Goal: Information Seeking & Learning: Check status

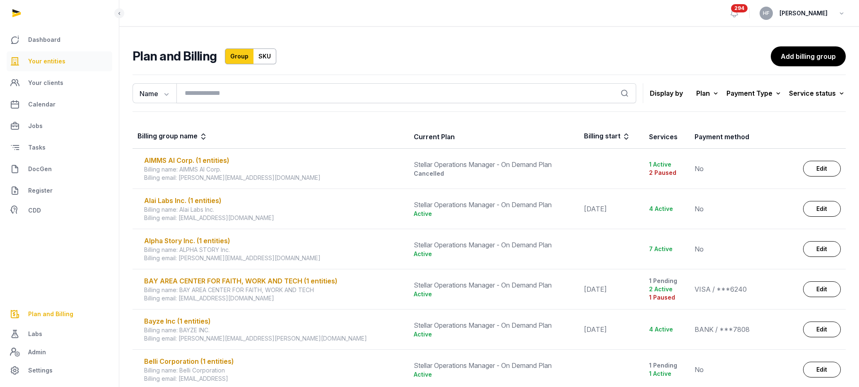
click at [52, 61] on span "Your entities" at bounding box center [46, 61] width 37 height 10
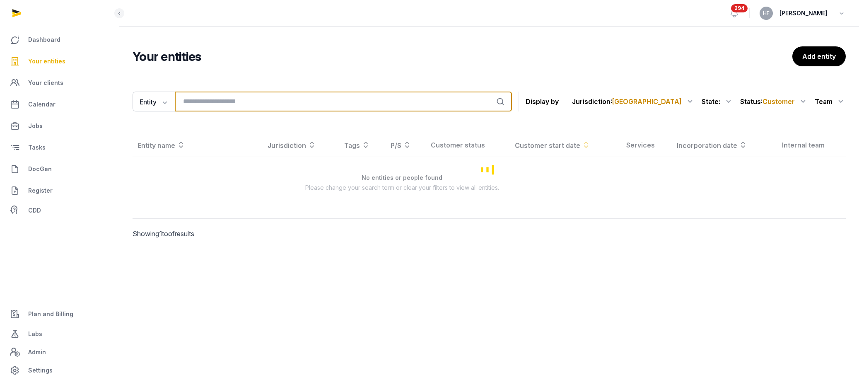
click at [214, 99] on input "search" at bounding box center [343, 102] width 337 height 20
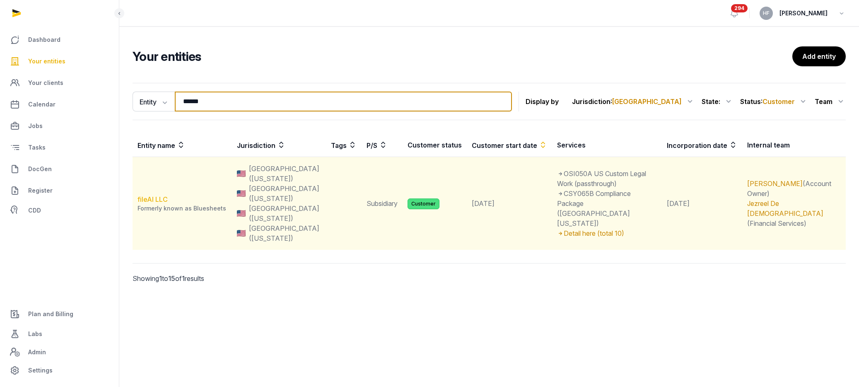
type input "******"
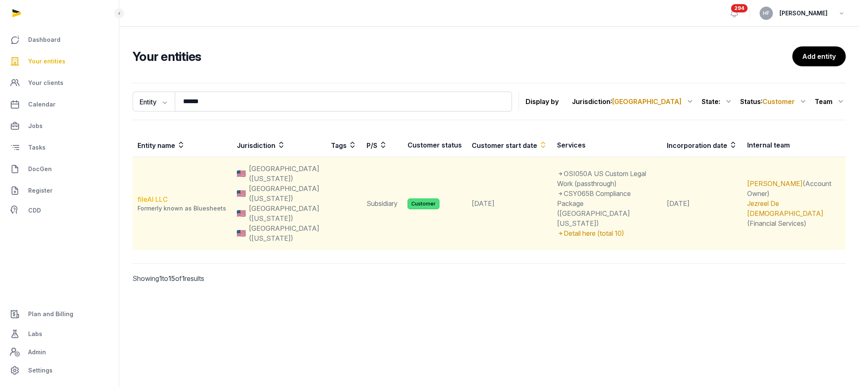
click at [162, 195] on link "fileAI LLC" at bounding box center [153, 199] width 30 height 8
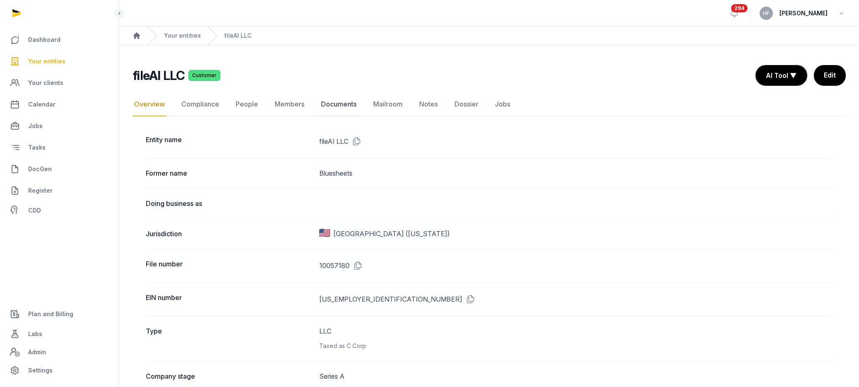
click at [341, 102] on link "Documents" at bounding box center [338, 104] width 39 height 24
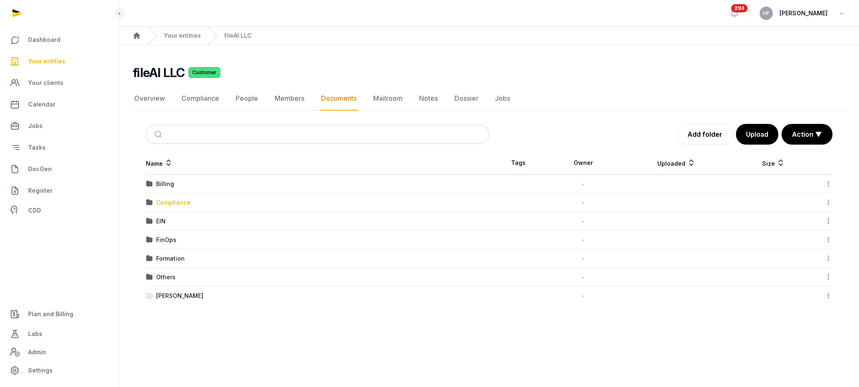
click at [173, 201] on div "Compliance" at bounding box center [173, 202] width 34 height 8
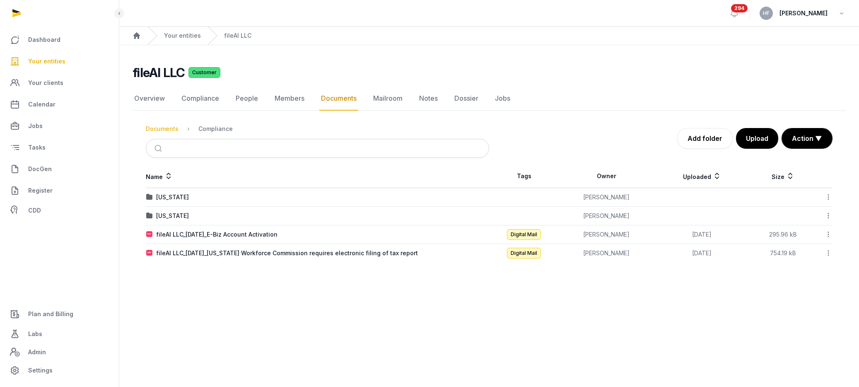
click at [162, 131] on div "Documents" at bounding box center [162, 129] width 33 height 8
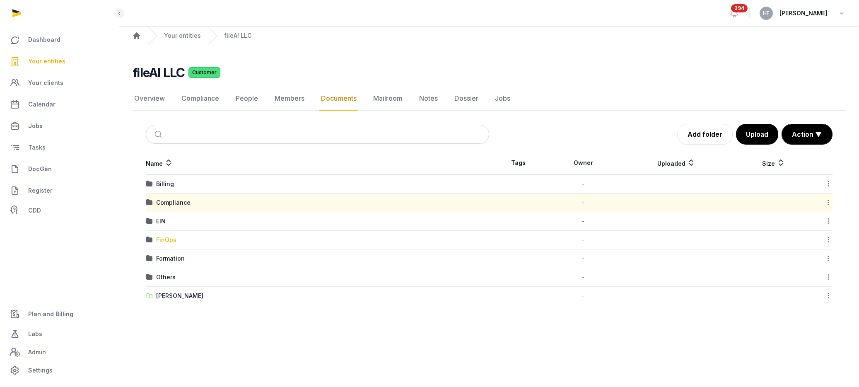
click at [171, 238] on div "FinOps" at bounding box center [166, 240] width 20 height 8
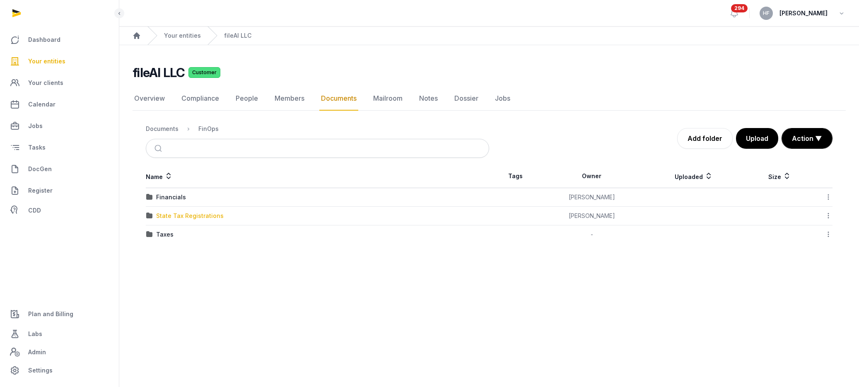
click at [208, 217] on div "State Tax Registrations" at bounding box center [190, 216] width 68 height 8
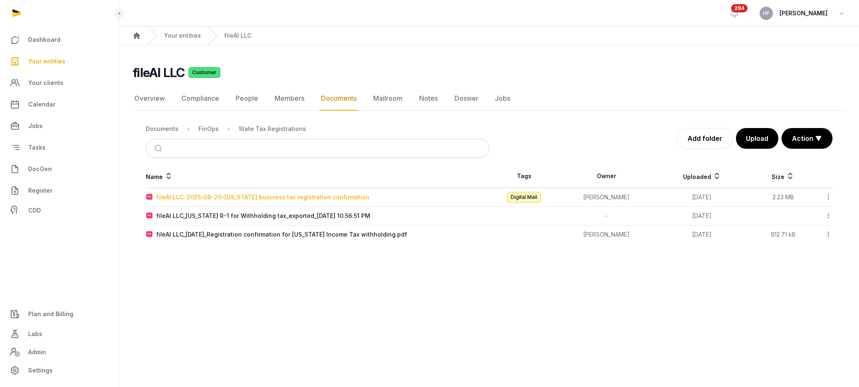
click at [339, 194] on div "fileAI LLC-2025-08-20-Virginia business tax registration confirmation" at bounding box center [262, 197] width 213 height 8
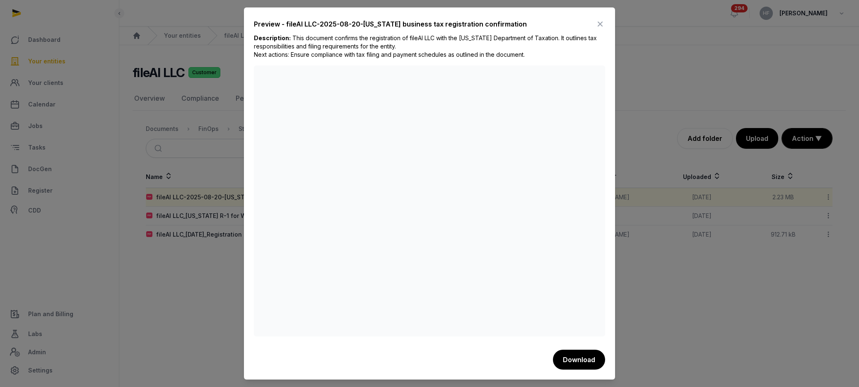
click at [600, 22] on icon at bounding box center [600, 23] width 10 height 13
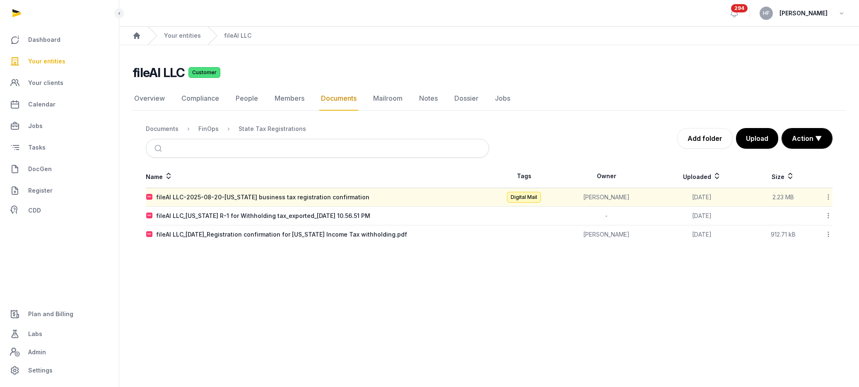
click at [829, 198] on icon at bounding box center [828, 197] width 7 height 9
click at [815, 277] on div "Copy link" at bounding box center [799, 278] width 66 height 15
click at [830, 197] on icon at bounding box center [828, 197] width 7 height 9
click at [817, 279] on div "Copy link" at bounding box center [799, 278] width 66 height 15
click at [211, 129] on div "FinOps" at bounding box center [208, 129] width 20 height 8
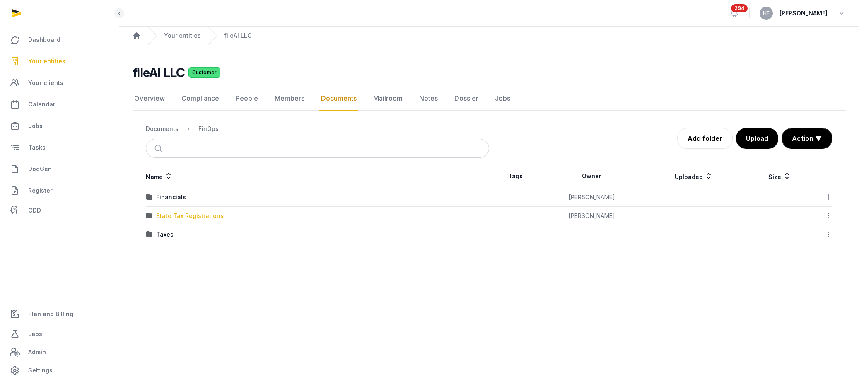
click at [202, 217] on div "State Tax Registrations" at bounding box center [190, 216] width 68 height 8
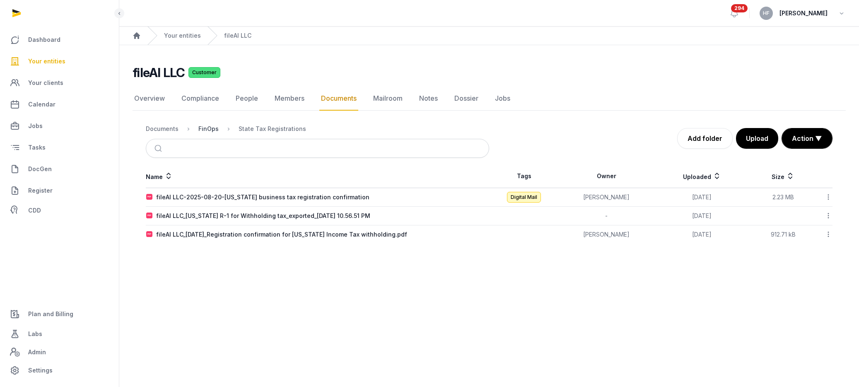
click at [207, 131] on div "FinOps" at bounding box center [208, 129] width 20 height 8
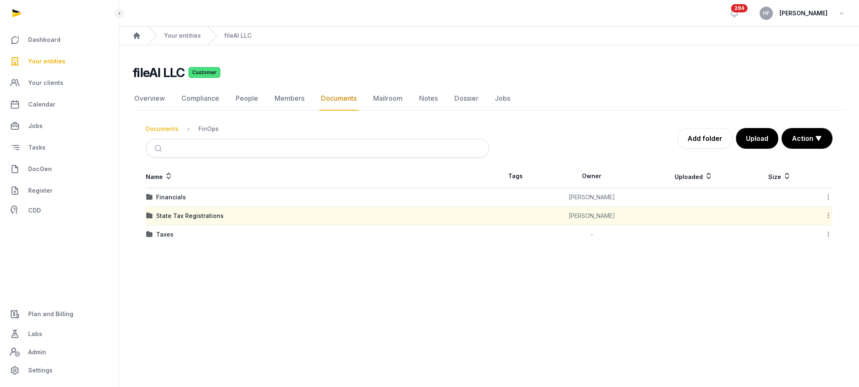
click at [170, 129] on div "Documents" at bounding box center [162, 129] width 33 height 8
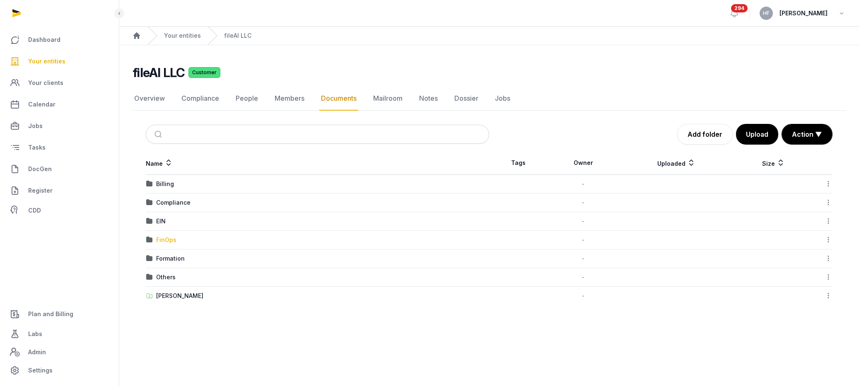
click at [173, 239] on div "FinOps" at bounding box center [166, 240] width 20 height 8
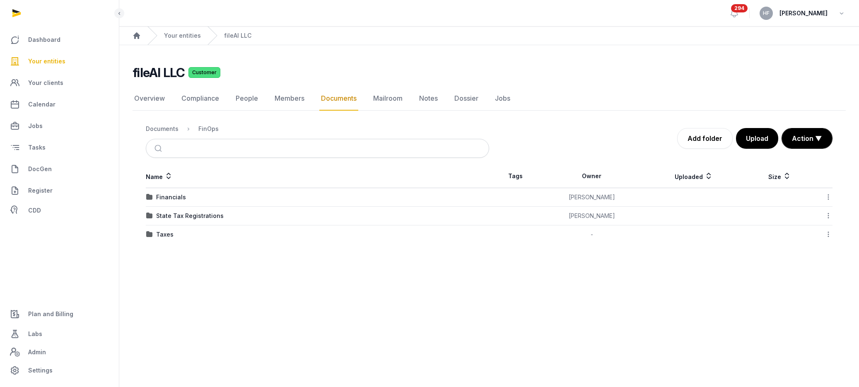
click at [203, 217] on div "State Tax Registrations" at bounding box center [190, 216] width 68 height 8
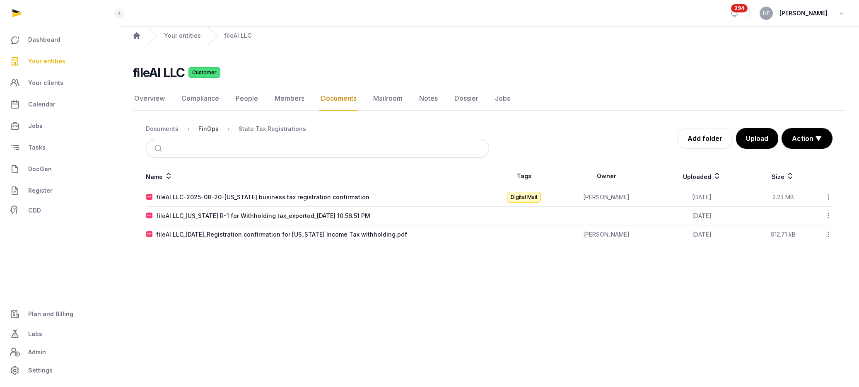
click at [209, 129] on div "FinOps" at bounding box center [208, 129] width 20 height 8
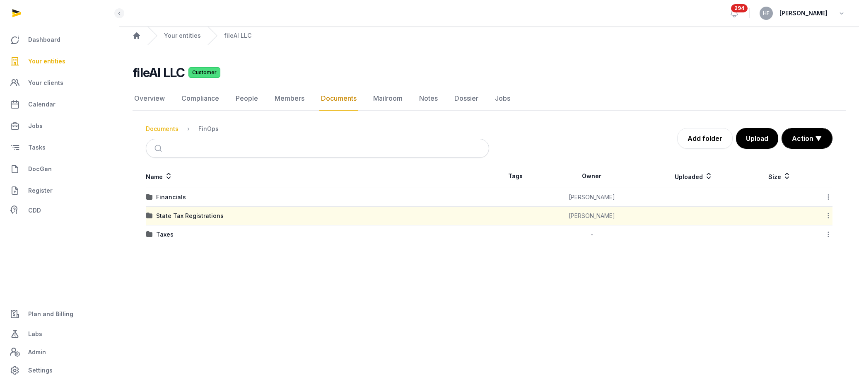
click at [162, 128] on div "Documents" at bounding box center [162, 129] width 33 height 8
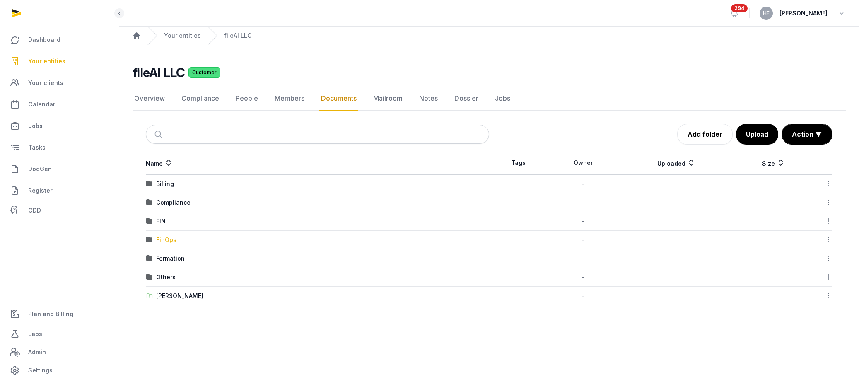
click at [166, 241] on div "FinOps" at bounding box center [166, 240] width 20 height 8
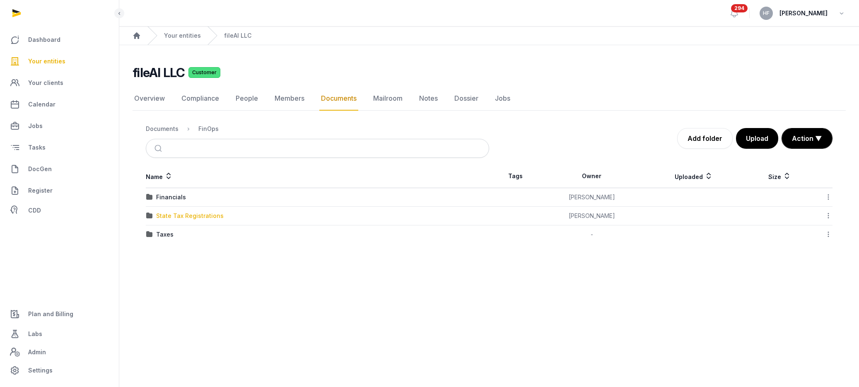
click at [193, 214] on div "State Tax Registrations" at bounding box center [190, 216] width 68 height 8
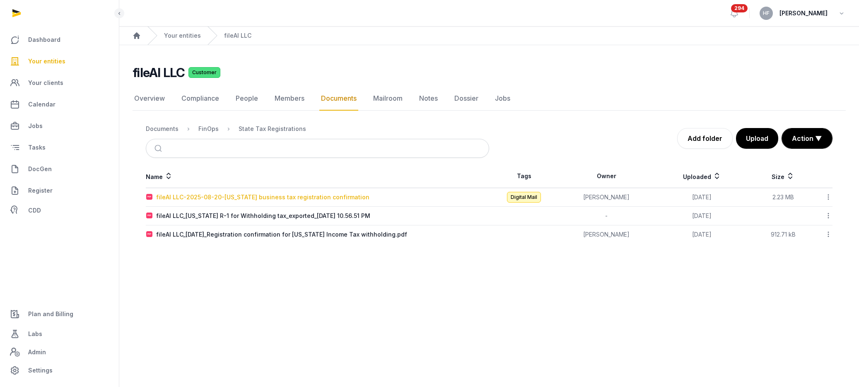
click at [297, 196] on div "fileAI LLC-2025-08-20-Virginia business tax registration confirmation" at bounding box center [262, 197] width 213 height 8
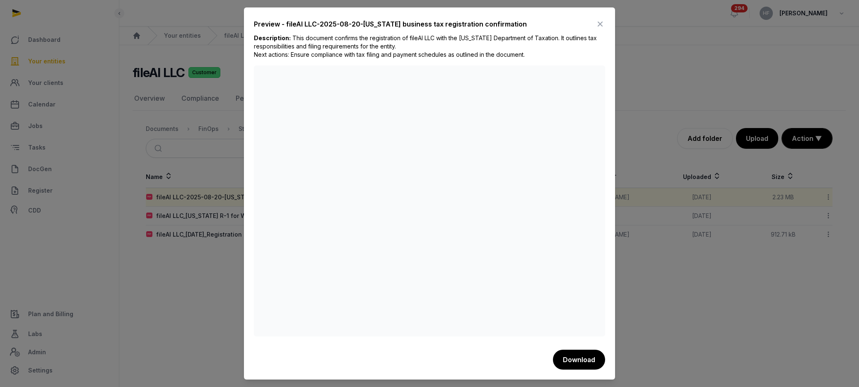
click at [600, 22] on icon at bounding box center [600, 23] width 10 height 13
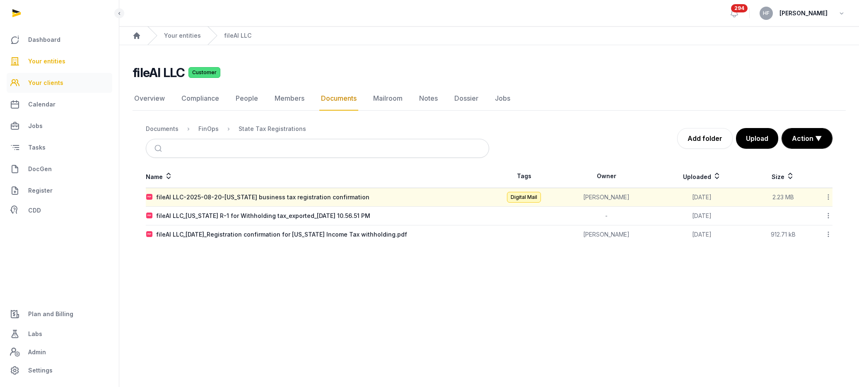
click at [52, 83] on span "Your clients" at bounding box center [45, 83] width 35 height 10
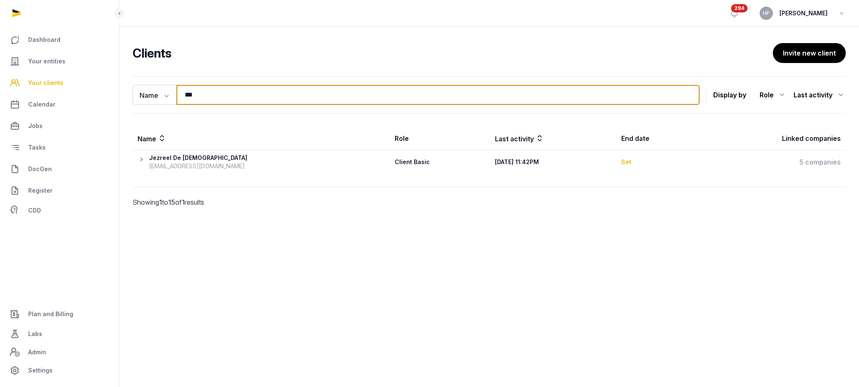
drag, startPoint x: 230, startPoint y: 94, endPoint x: 115, endPoint y: 86, distance: 115.9
click at [120, 86] on div "Name Name Email Entity *** Search Display by Role All roles Client Basic Client…" at bounding box center [489, 153] width 740 height 154
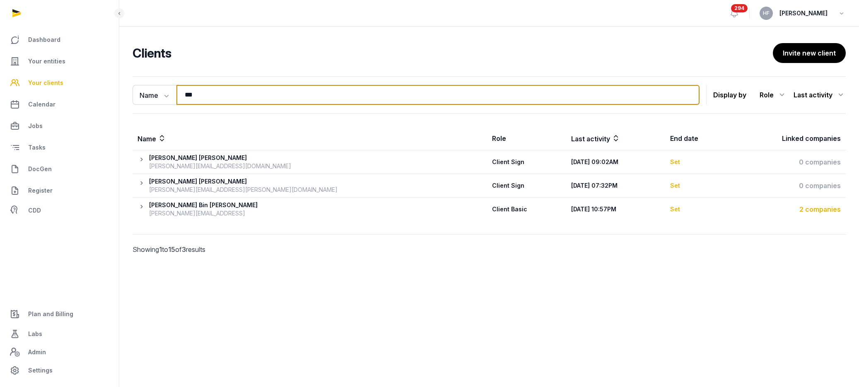
type input "***"
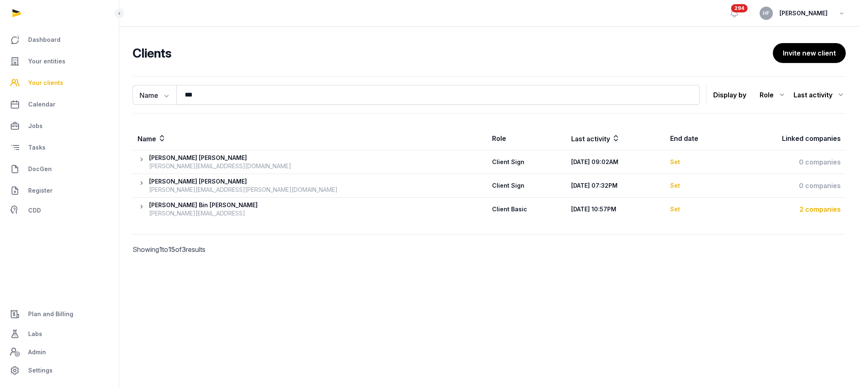
click at [824, 208] on div "2 companies" at bounding box center [788, 209] width 106 height 10
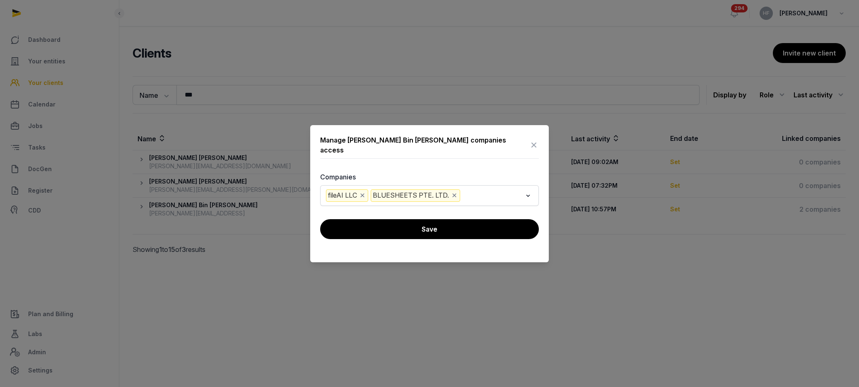
click at [534, 145] on icon at bounding box center [534, 144] width 10 height 13
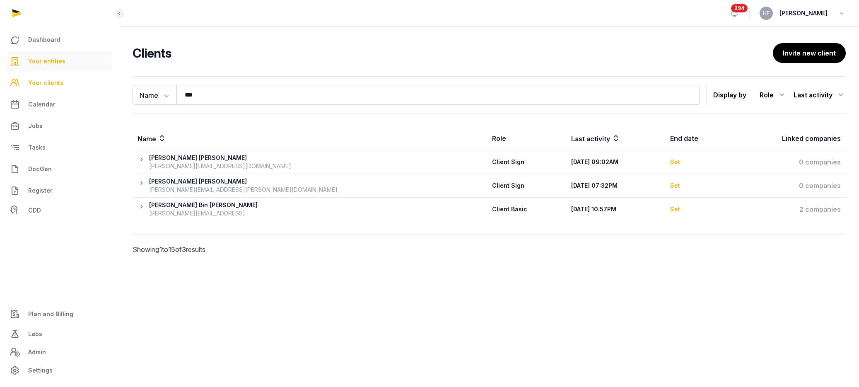
click at [50, 60] on span "Your entities" at bounding box center [46, 61] width 37 height 10
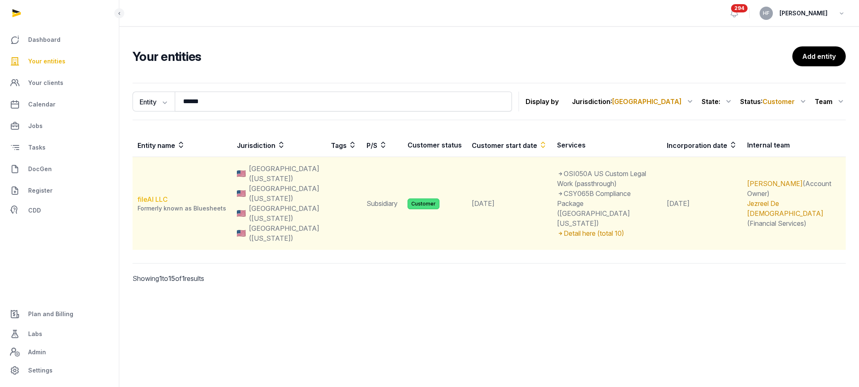
click at [155, 195] on link "fileAI LLC" at bounding box center [153, 199] width 30 height 8
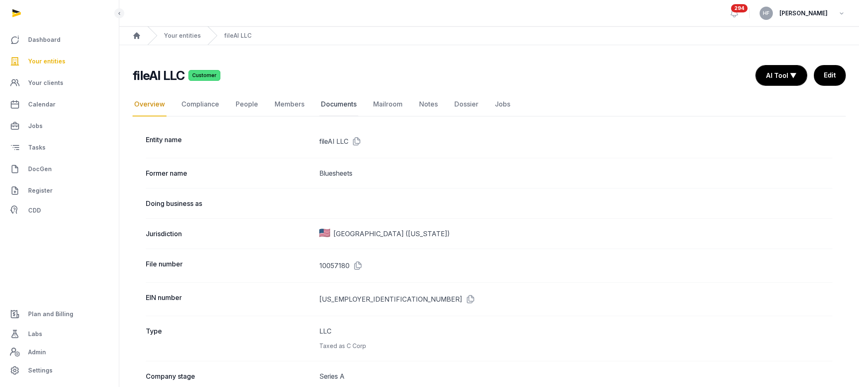
click at [335, 102] on link "Documents" at bounding box center [338, 104] width 39 height 24
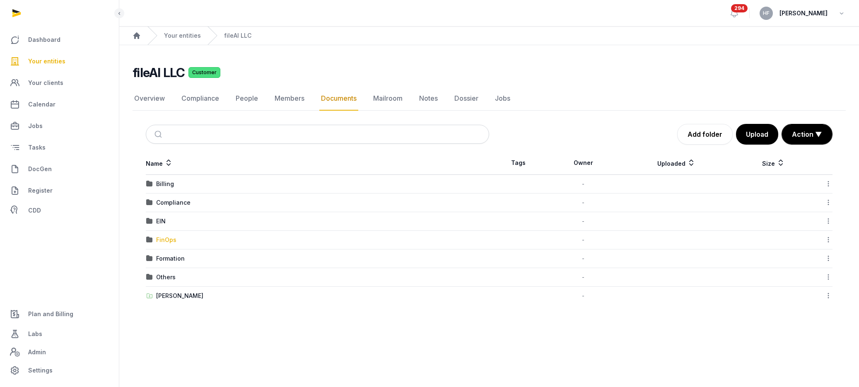
click at [174, 239] on div "FinOps" at bounding box center [166, 240] width 20 height 8
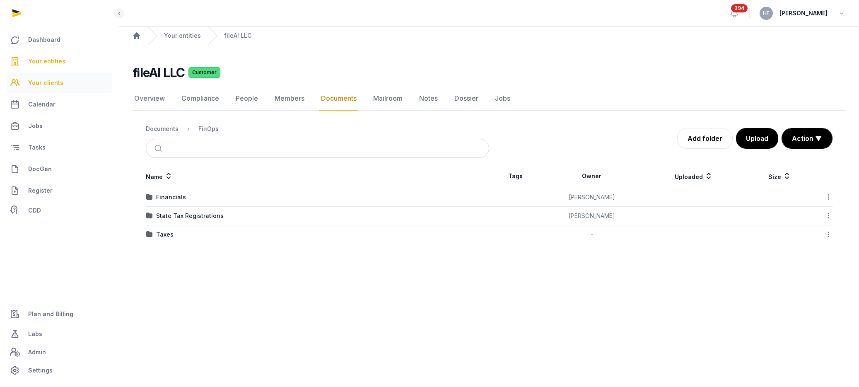
click at [38, 80] on span "Your clients" at bounding box center [45, 83] width 35 height 10
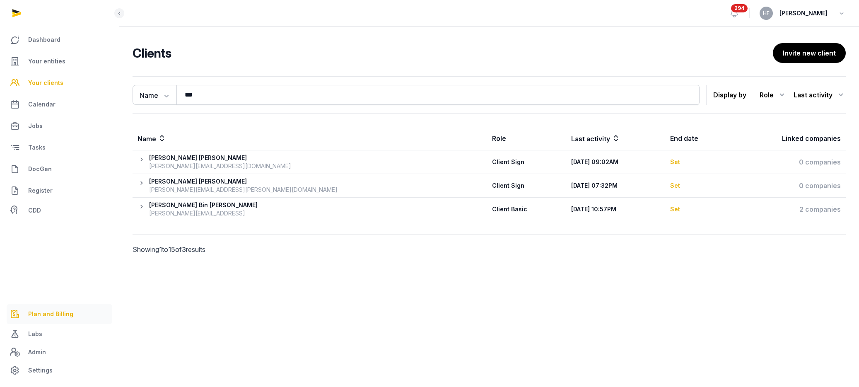
click at [58, 315] on span "Plan and Billing" at bounding box center [50, 314] width 45 height 10
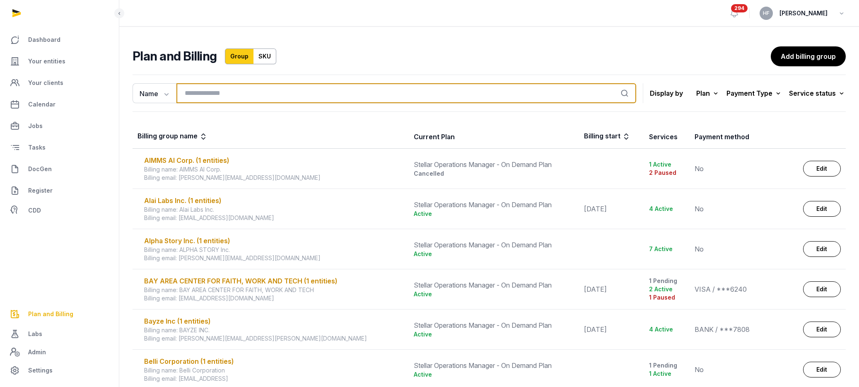
click at [211, 92] on input "search" at bounding box center [406, 93] width 460 height 20
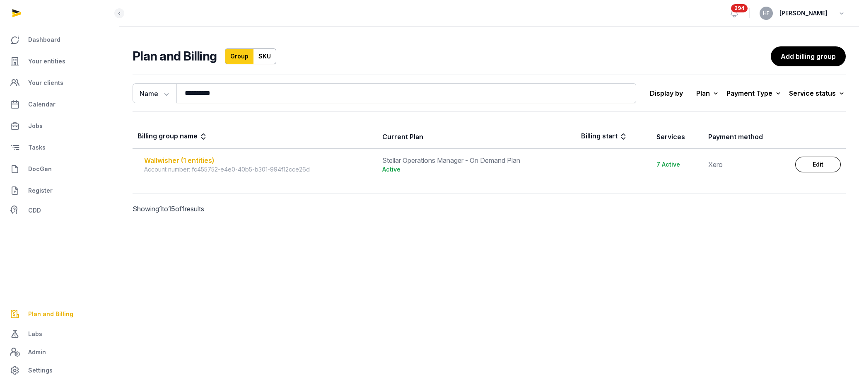
click at [206, 157] on div "Wallwisher (1 entities)" at bounding box center [258, 160] width 228 height 10
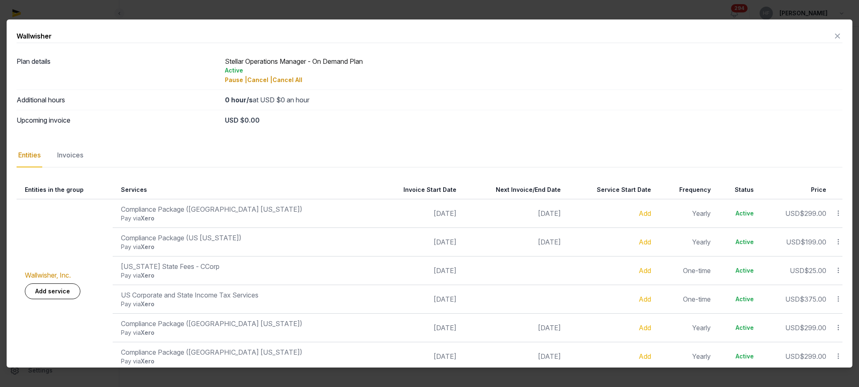
scroll to position [12, 0]
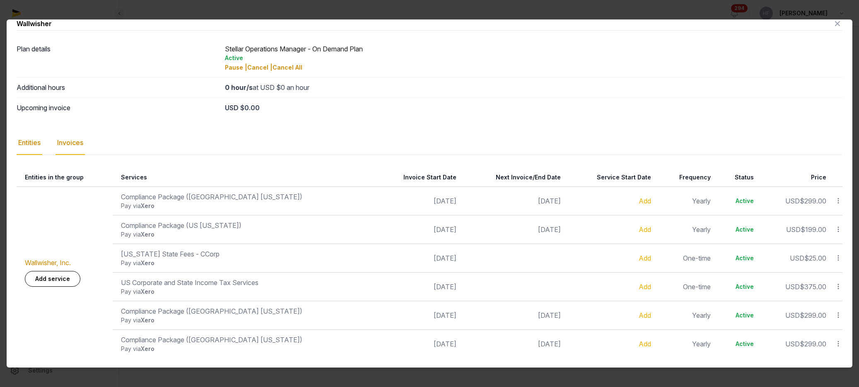
click at [75, 140] on div "Invoices" at bounding box center [70, 143] width 29 height 24
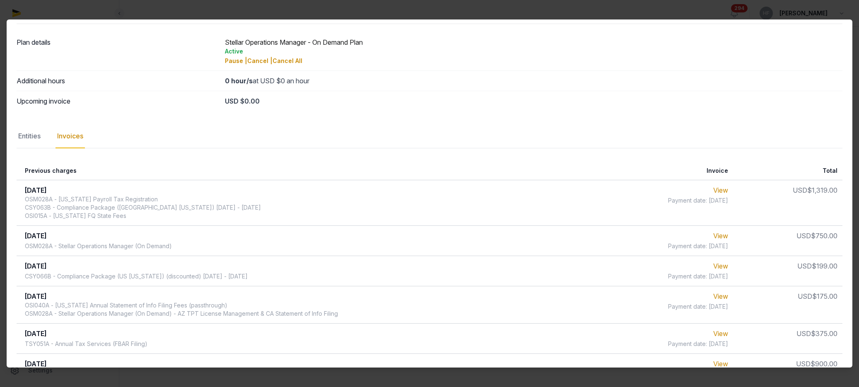
scroll to position [0, 0]
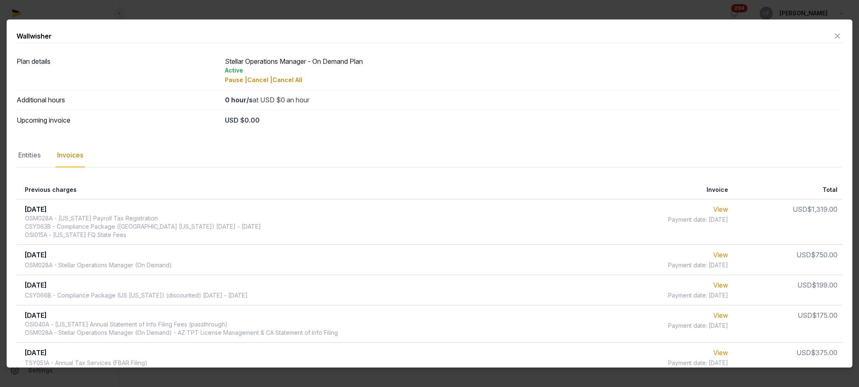
click at [838, 37] on icon at bounding box center [838, 35] width 10 height 13
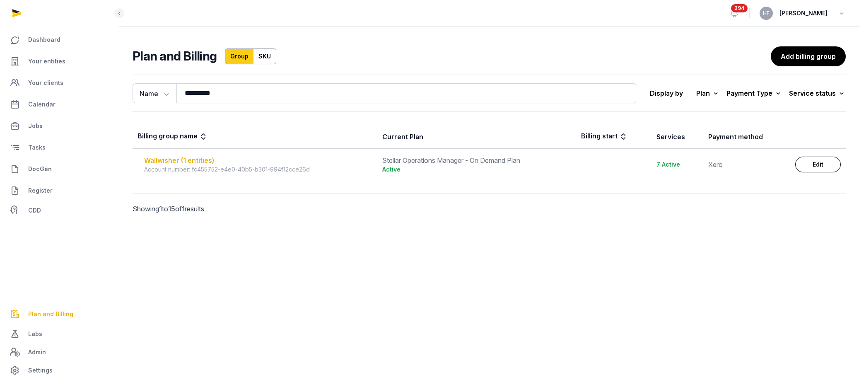
click at [187, 159] on div "Wallwisher (1 entities)" at bounding box center [258, 160] width 228 height 10
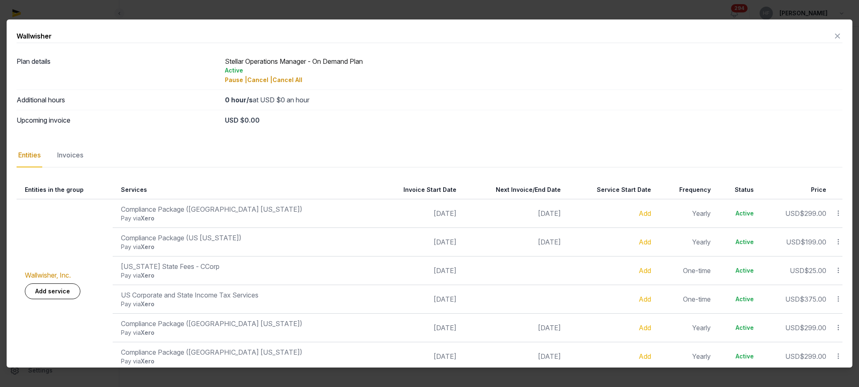
click at [838, 34] on icon at bounding box center [838, 35] width 10 height 13
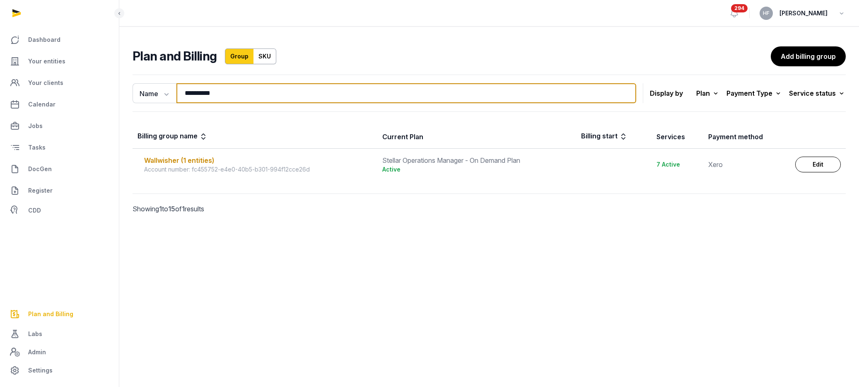
drag, startPoint x: 237, startPoint y: 93, endPoint x: 114, endPoint y: 91, distance: 123.5
click at [125, 91] on div "**********" at bounding box center [489, 155] width 740 height 169
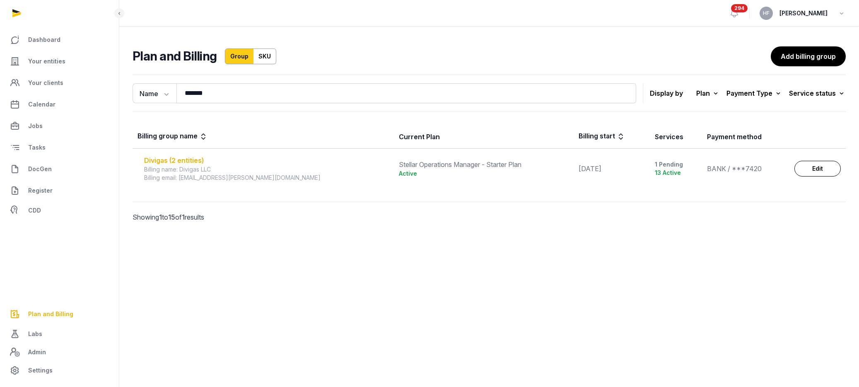
click at [196, 160] on div "Divigas (2 entities)" at bounding box center [266, 160] width 245 height 10
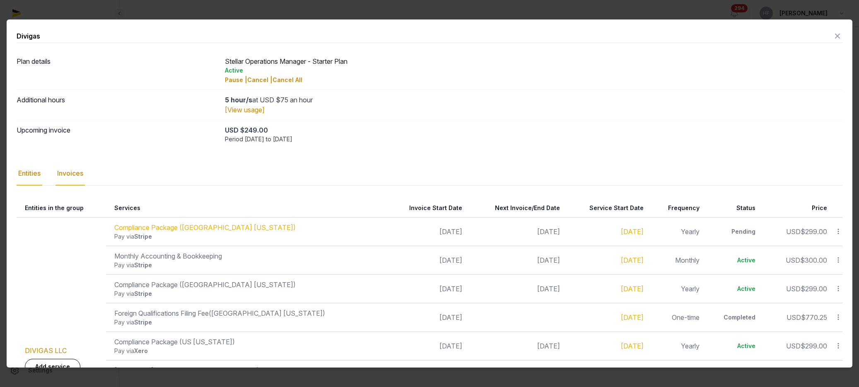
click at [77, 173] on div "Invoices" at bounding box center [70, 174] width 29 height 24
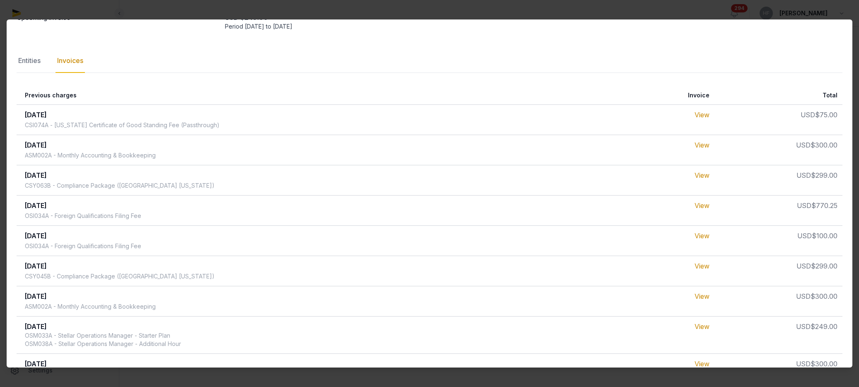
scroll to position [116, 0]
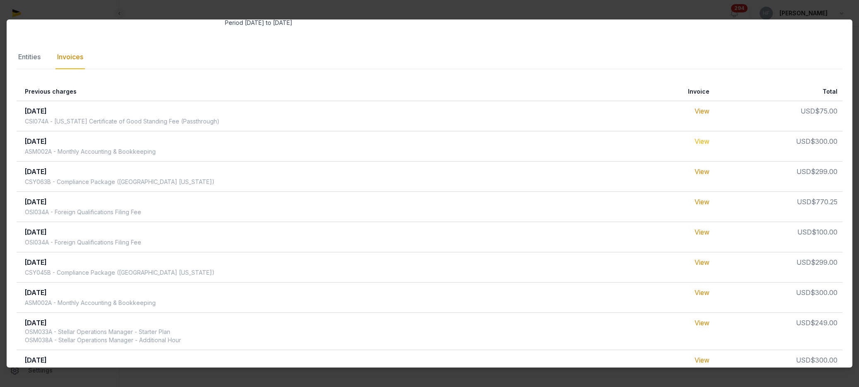
click at [695, 138] on link "View" at bounding box center [702, 141] width 15 height 8
click at [695, 292] on link "View" at bounding box center [702, 292] width 15 height 8
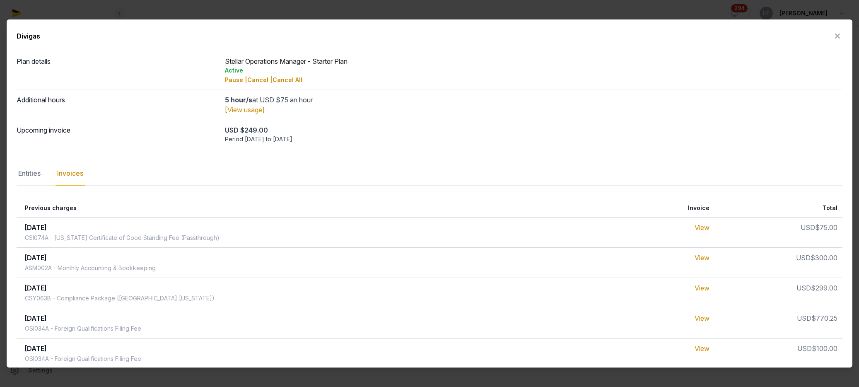
click at [839, 36] on icon at bounding box center [838, 35] width 10 height 13
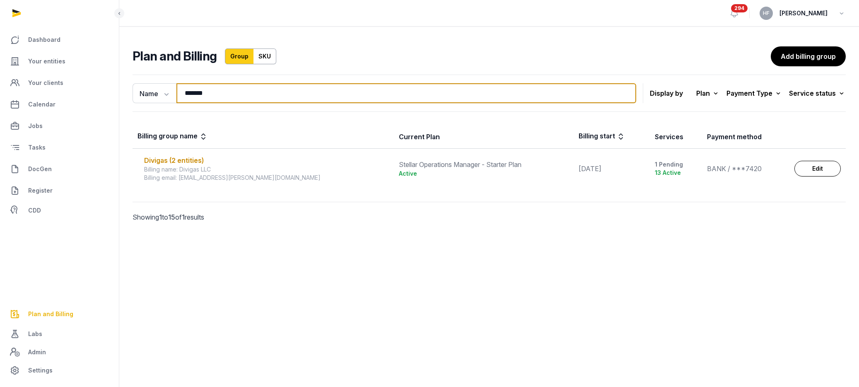
drag, startPoint x: 218, startPoint y: 100, endPoint x: 177, endPoint y: 101, distance: 40.2
click at [183, 99] on input "*******" at bounding box center [406, 93] width 460 height 20
type input "*"
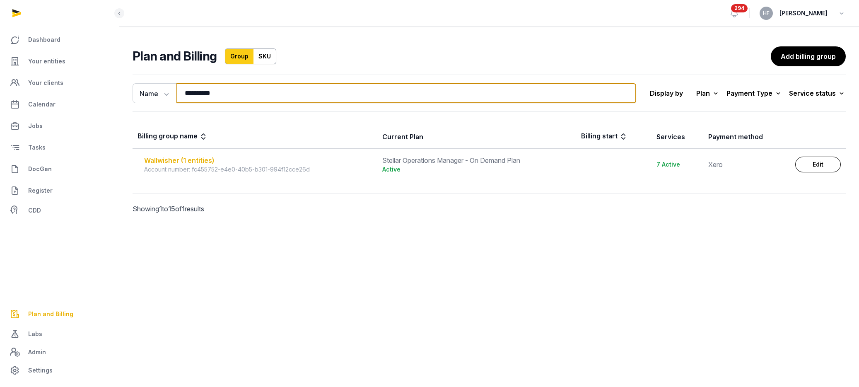
type input "**********"
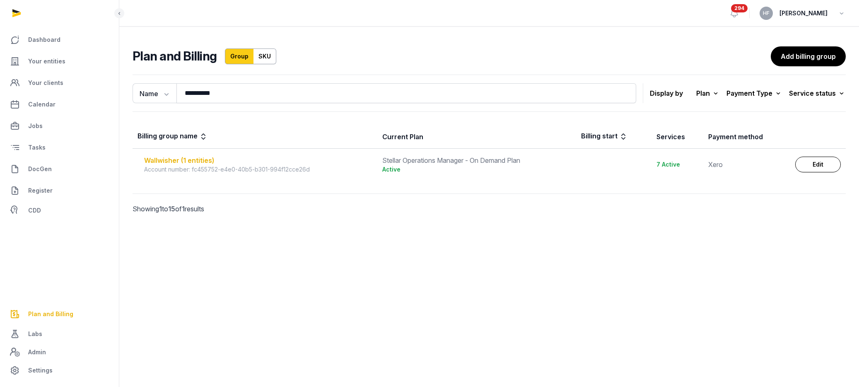
click at [205, 159] on div "Wallwisher (1 entities)" at bounding box center [258, 160] width 228 height 10
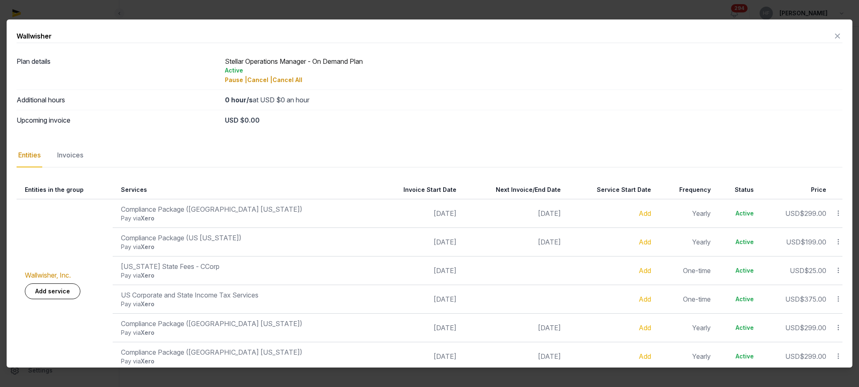
scroll to position [12, 0]
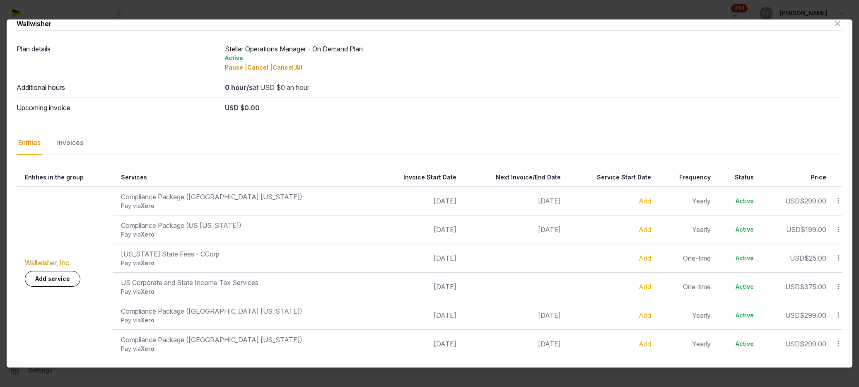
click at [839, 26] on icon at bounding box center [838, 23] width 10 height 13
